Goal: Navigation & Orientation: Find specific page/section

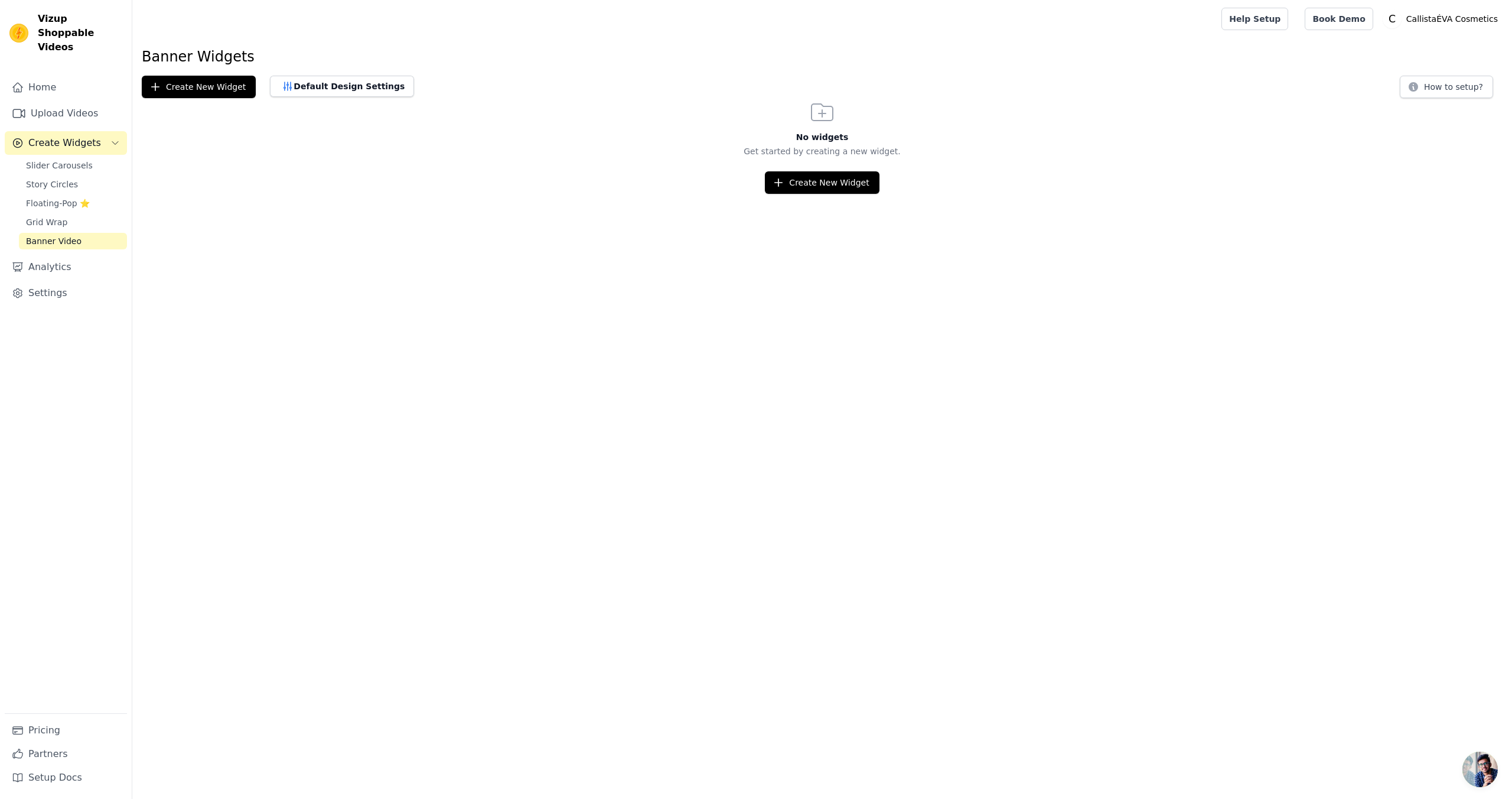
click at [67, 235] on span "Banner Video" at bounding box center [53, 241] width 55 height 12
click at [339, 86] on button "Default Design Settings" at bounding box center [342, 86] width 144 height 21
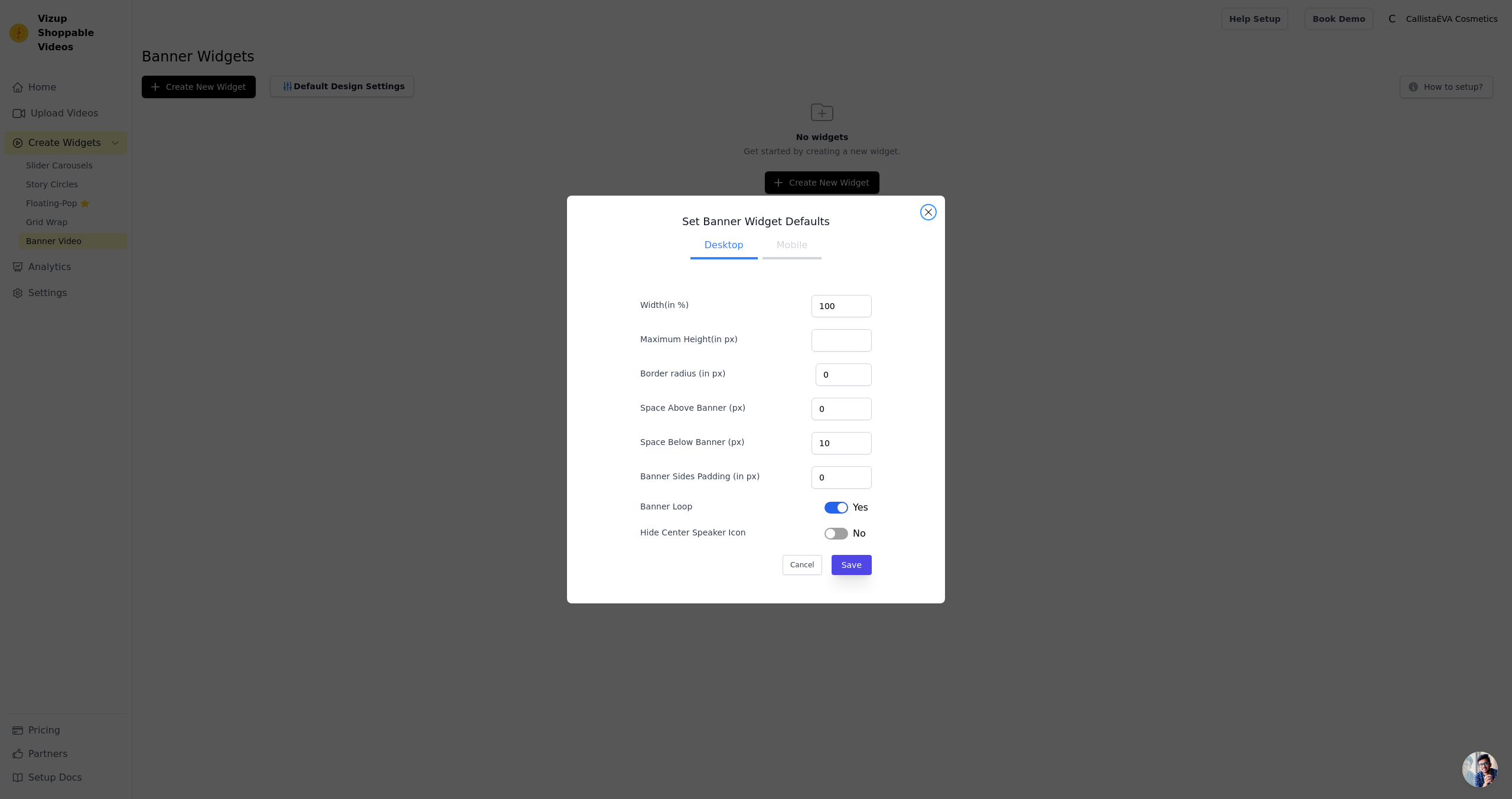
click at [931, 210] on button "Close modal" at bounding box center [928, 212] width 14 height 14
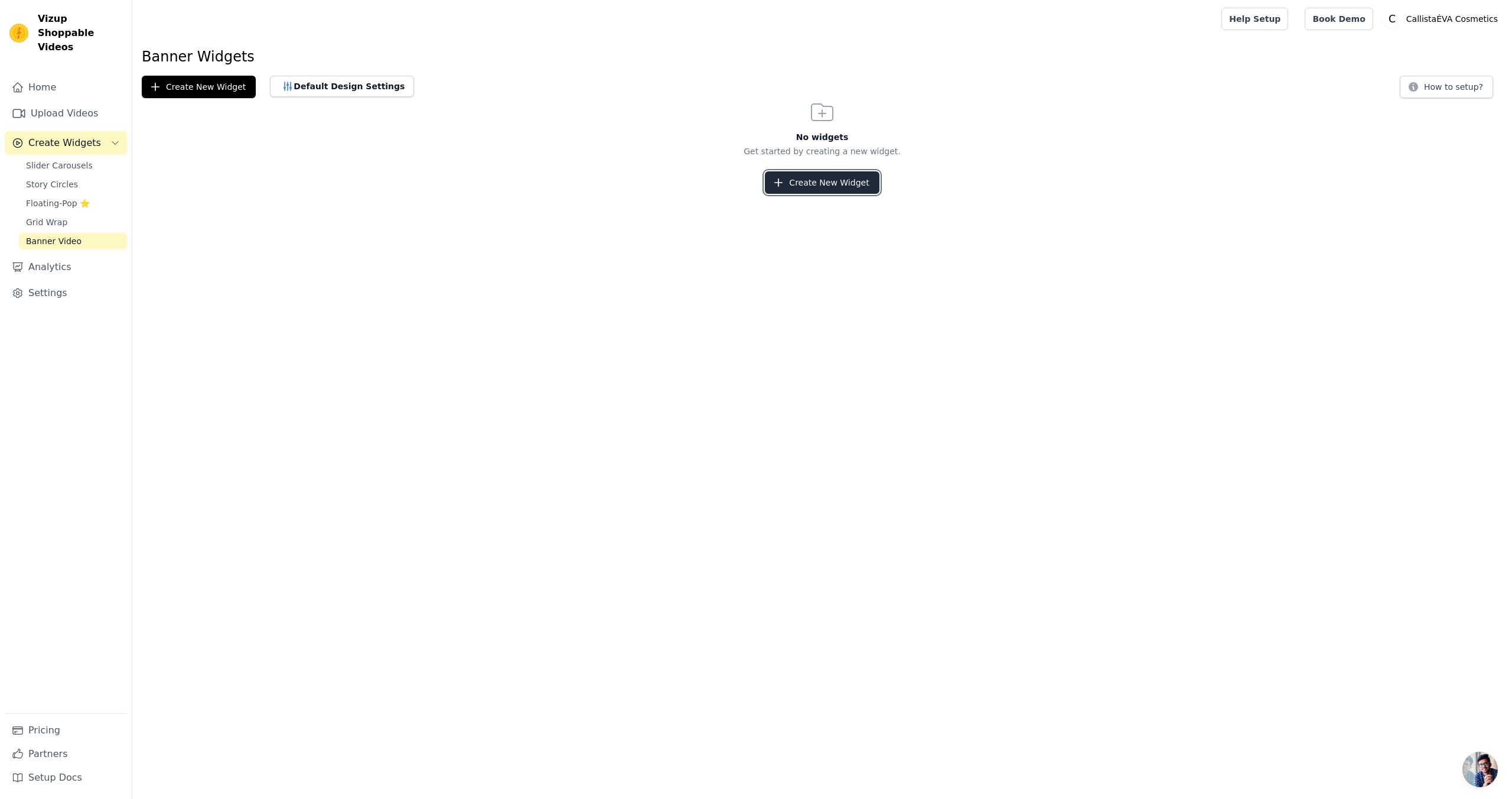
click at [841, 179] on button "Create New Widget" at bounding box center [822, 183] width 114 height 22
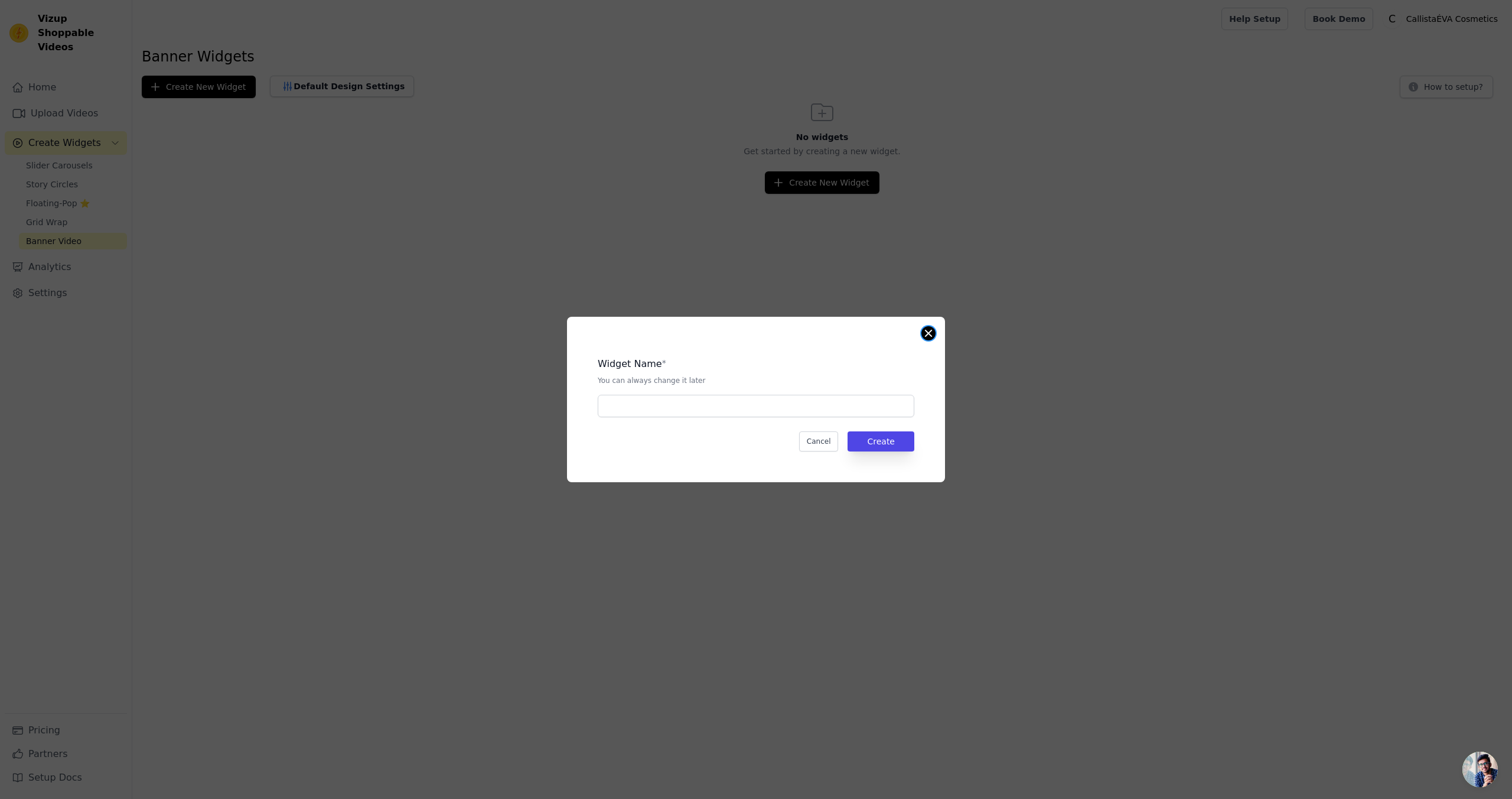
click at [930, 329] on button "Close modal" at bounding box center [928, 333] width 14 height 14
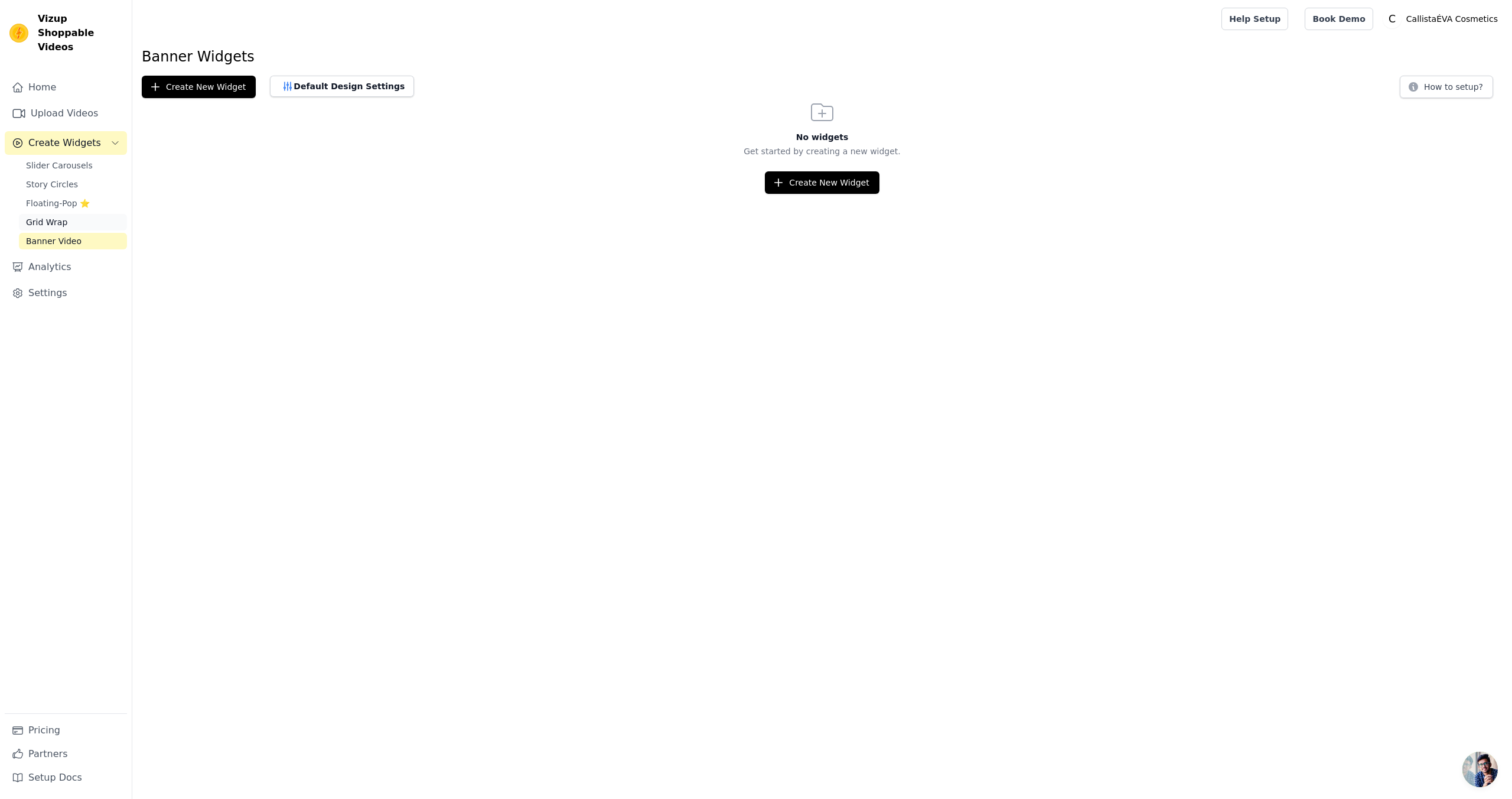
click at [43, 216] on span "Grid Wrap" at bounding box center [46, 222] width 41 height 12
click at [44, 198] on span "Floating-Pop ⭐" at bounding box center [57, 203] width 64 height 12
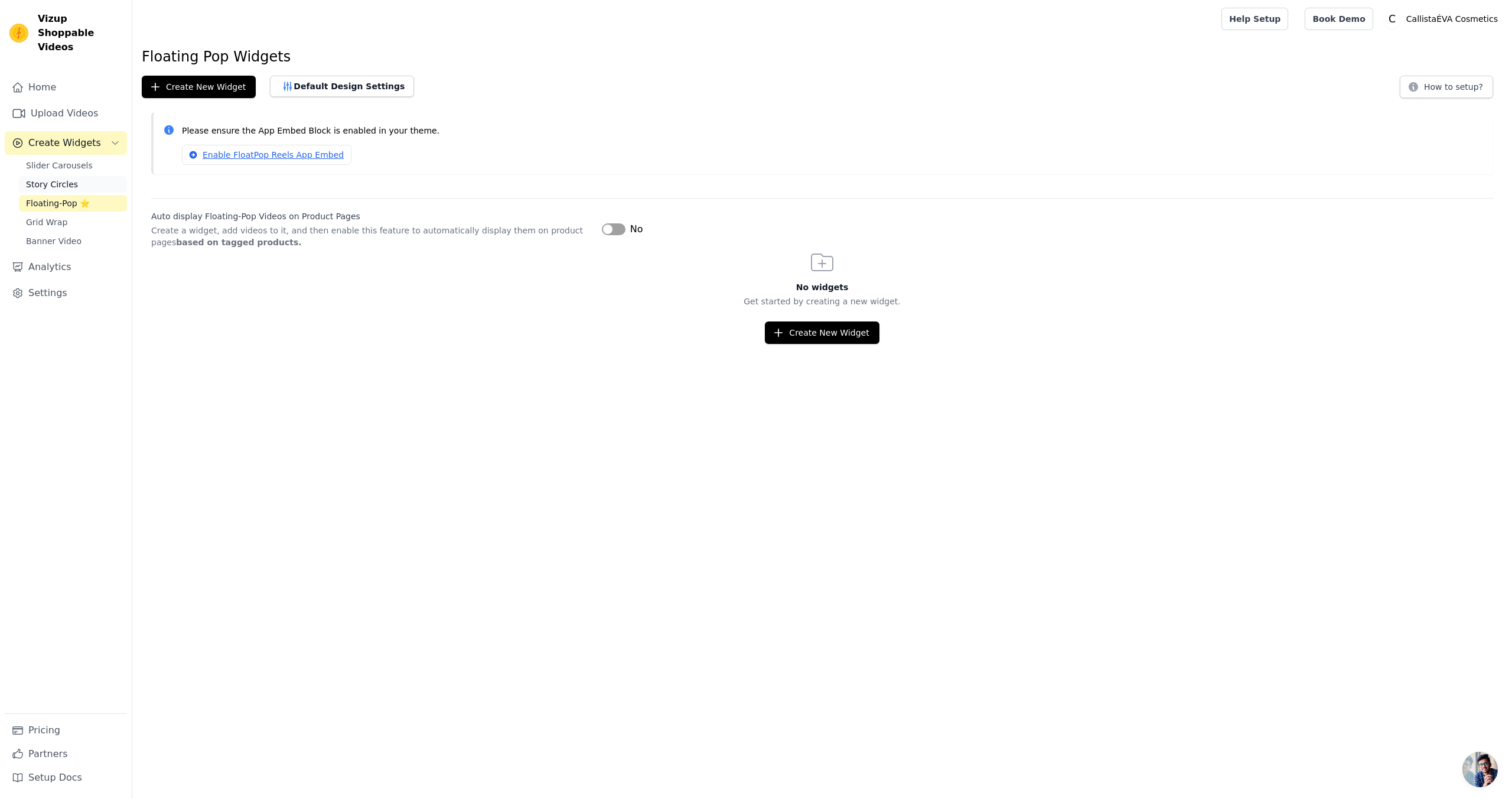
click at [60, 178] on span "Story Circles" at bounding box center [52, 184] width 52 height 12
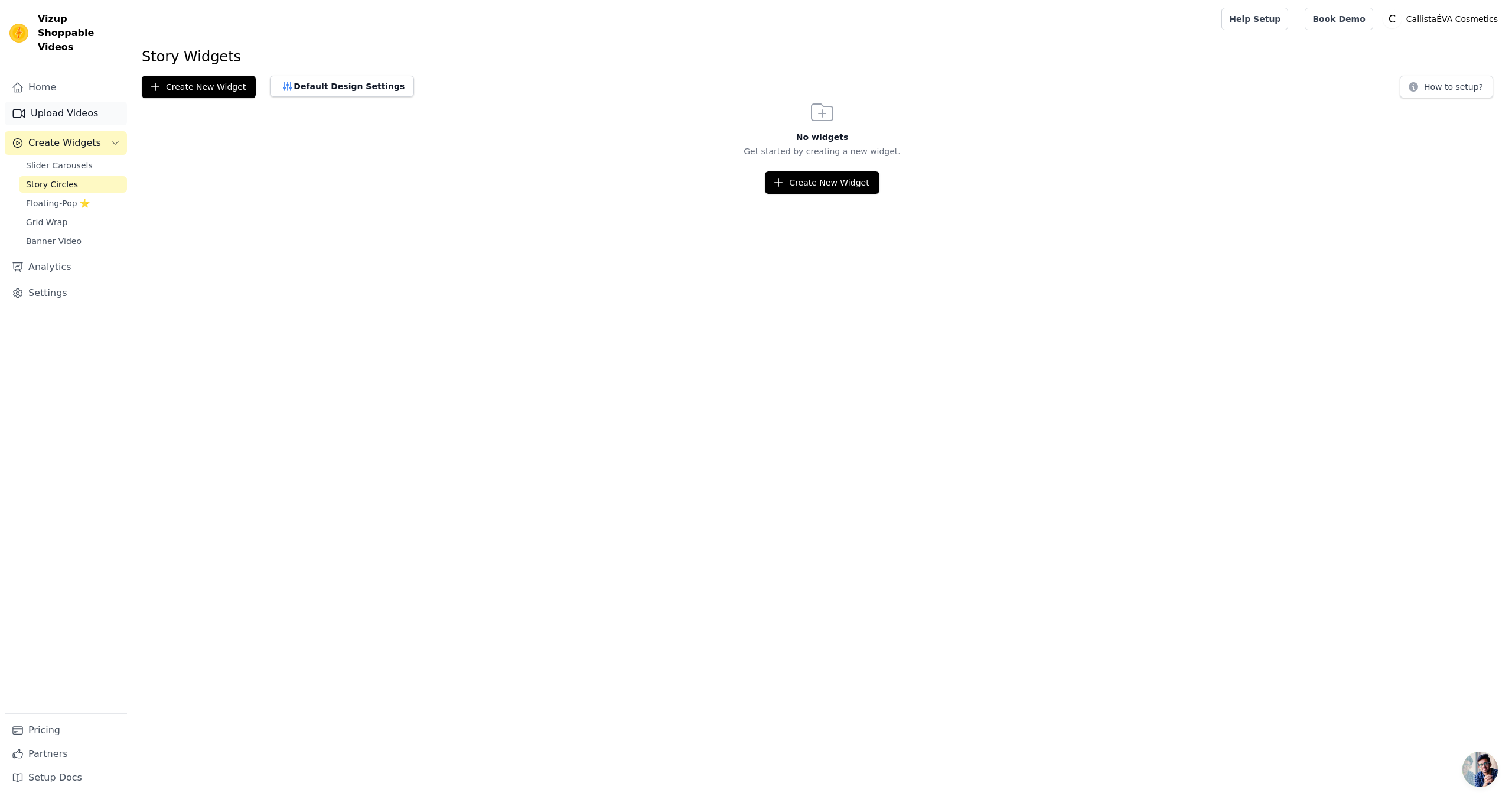
click at [76, 104] on link "Upload Videos" at bounding box center [66, 114] width 122 height 24
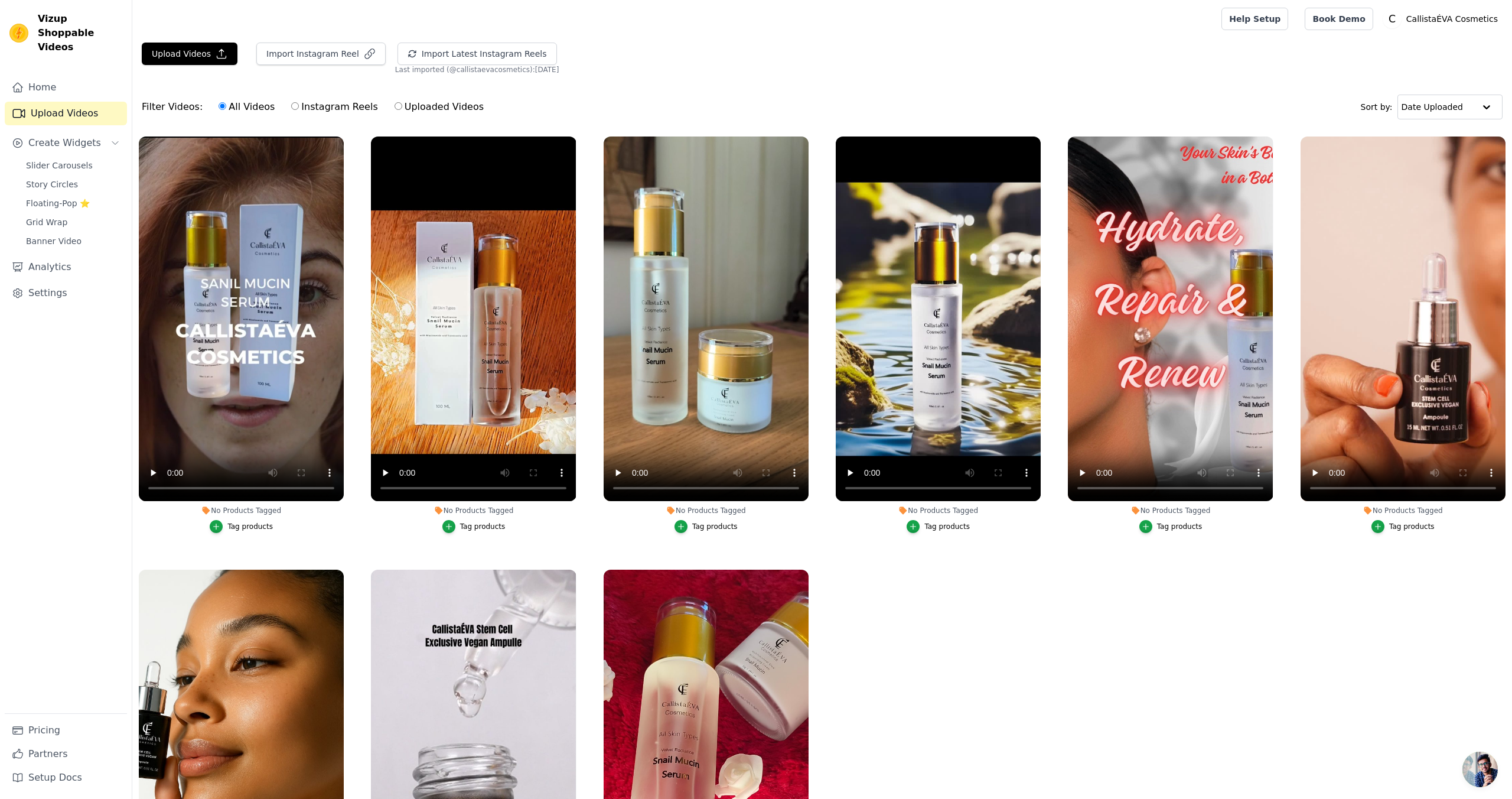
click at [291, 106] on input "Instagram Reels" at bounding box center [295, 106] width 7 height 7
radio input "true"
click at [210, 267] on video at bounding box center [241, 318] width 205 height 365
click at [46, 489] on div "Home Upload Videos Create Widgets Slider Carousels Story Circles Floating-Pop ⭐…" at bounding box center [66, 394] width 122 height 638
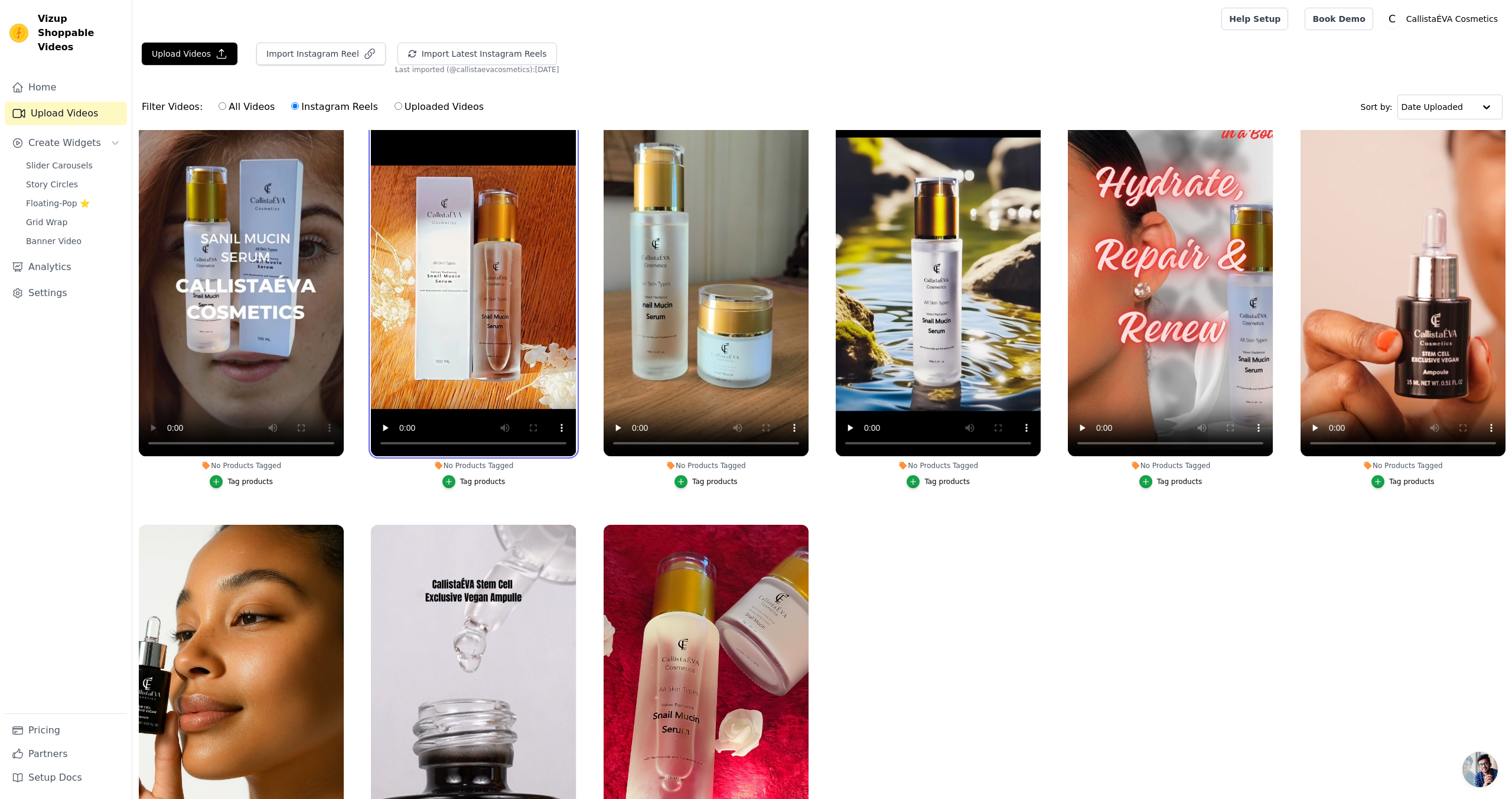
scroll to position [23, 0]
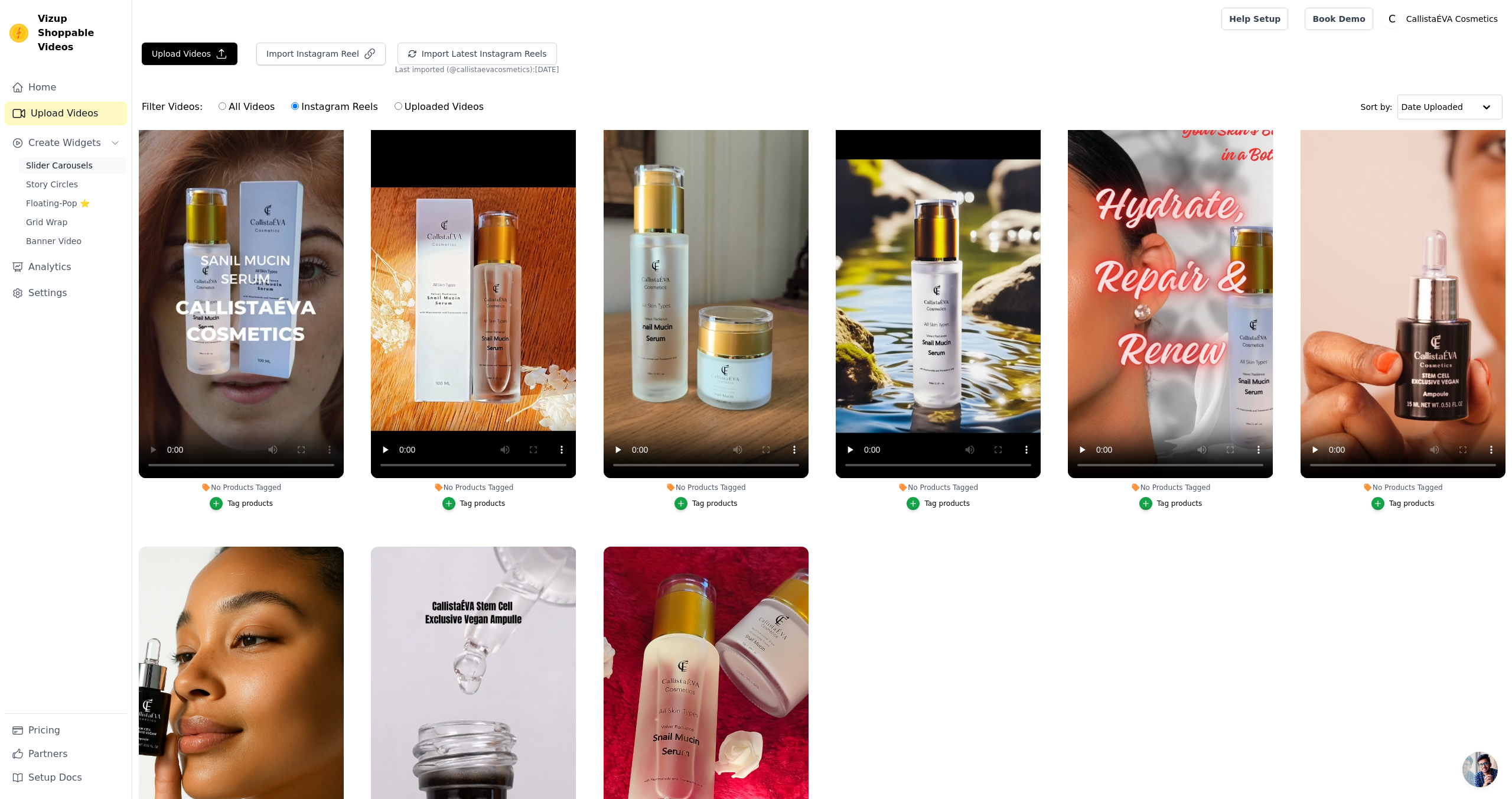
click at [69, 159] on span "Slider Carousels" at bounding box center [59, 165] width 67 height 12
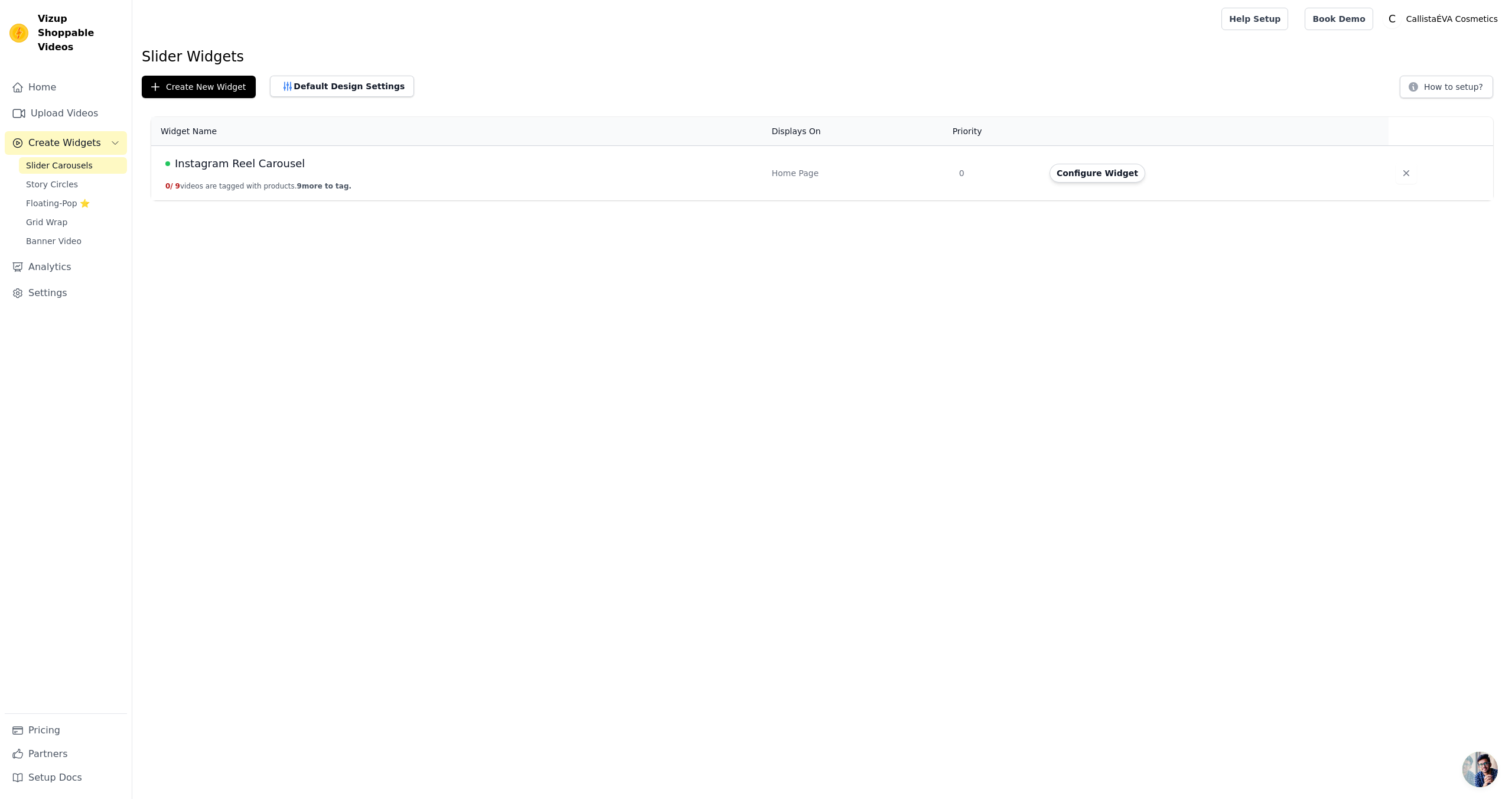
click at [248, 165] on span "Instagram Reel Carousel" at bounding box center [239, 164] width 130 height 16
